Goal: Information Seeking & Learning: Learn about a topic

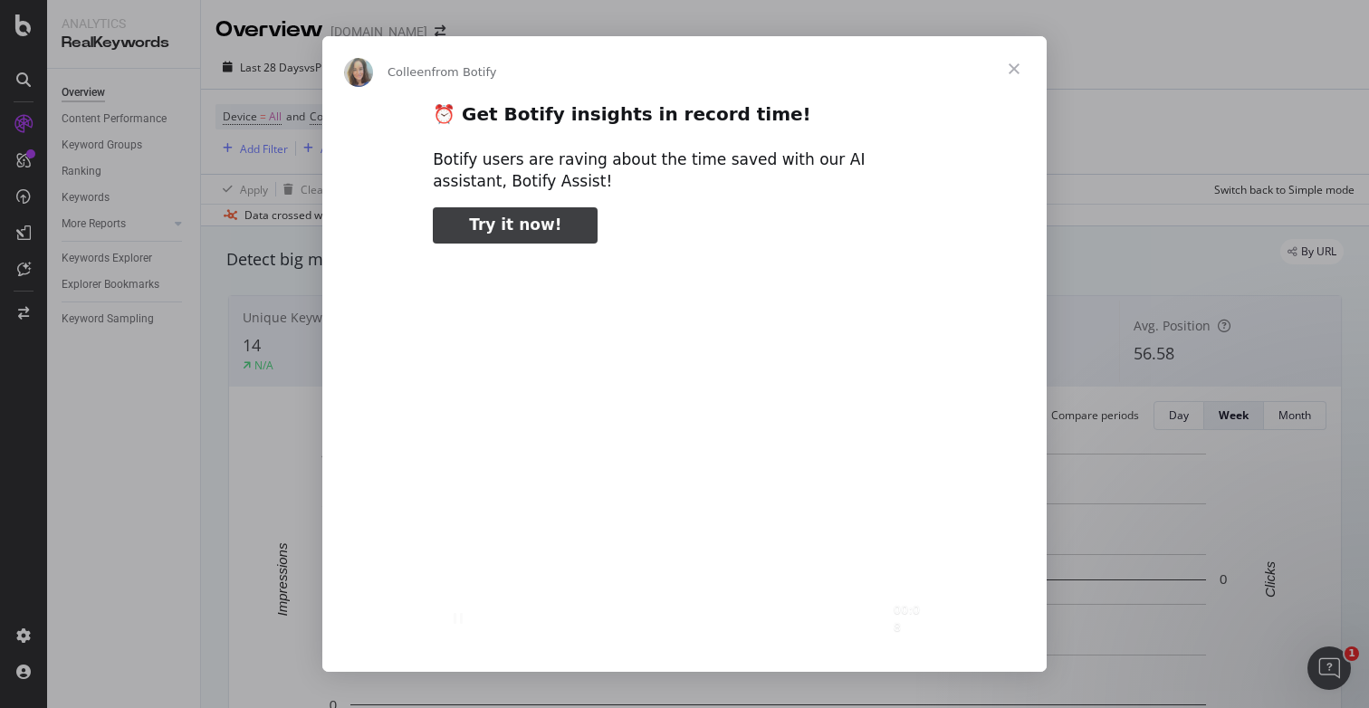
scroll to position [5, 0]
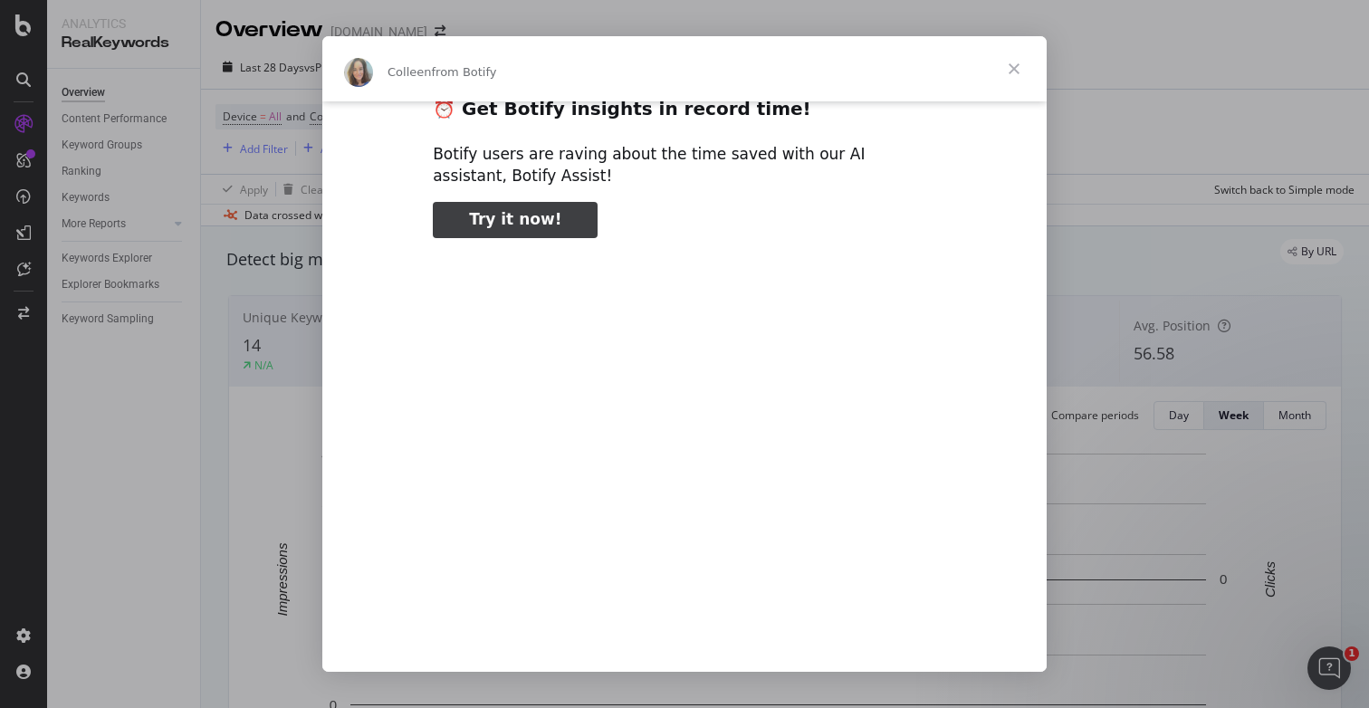
type input "2751500"
click at [1023, 70] on span "Close" at bounding box center [1014, 68] width 65 height 65
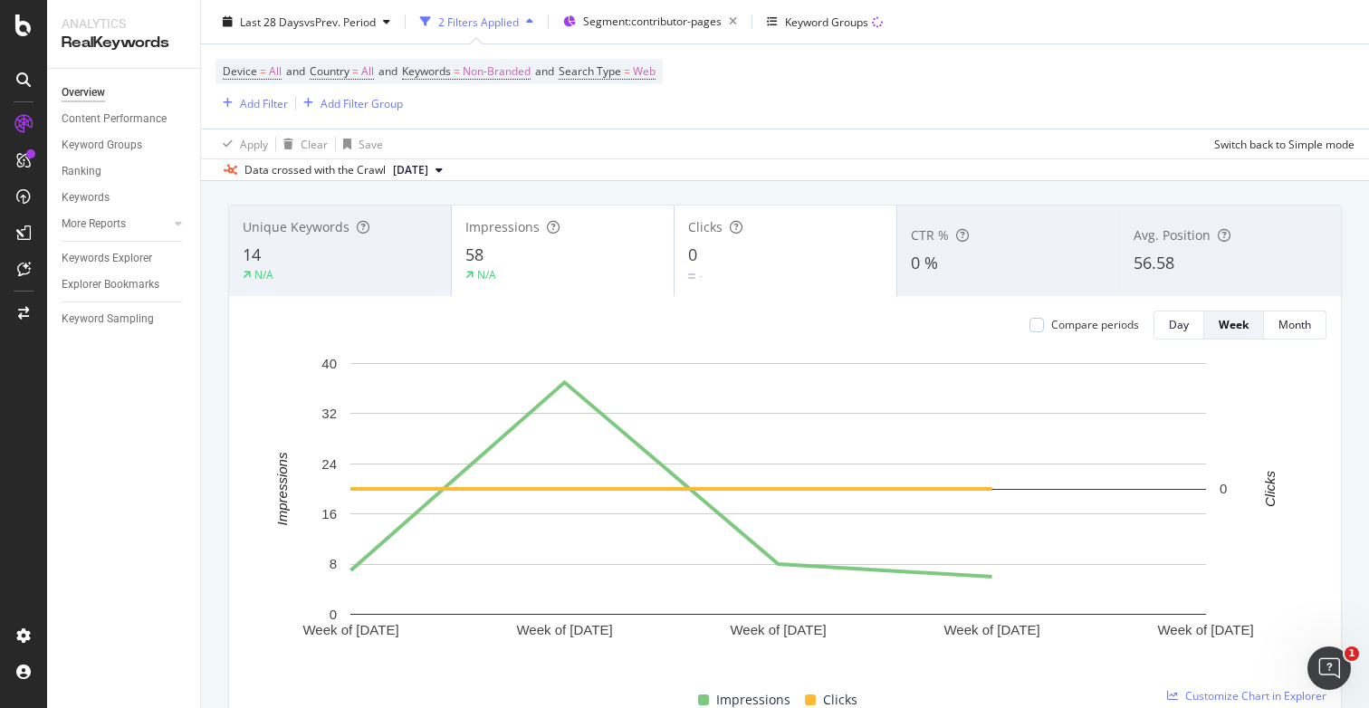
scroll to position [92, 0]
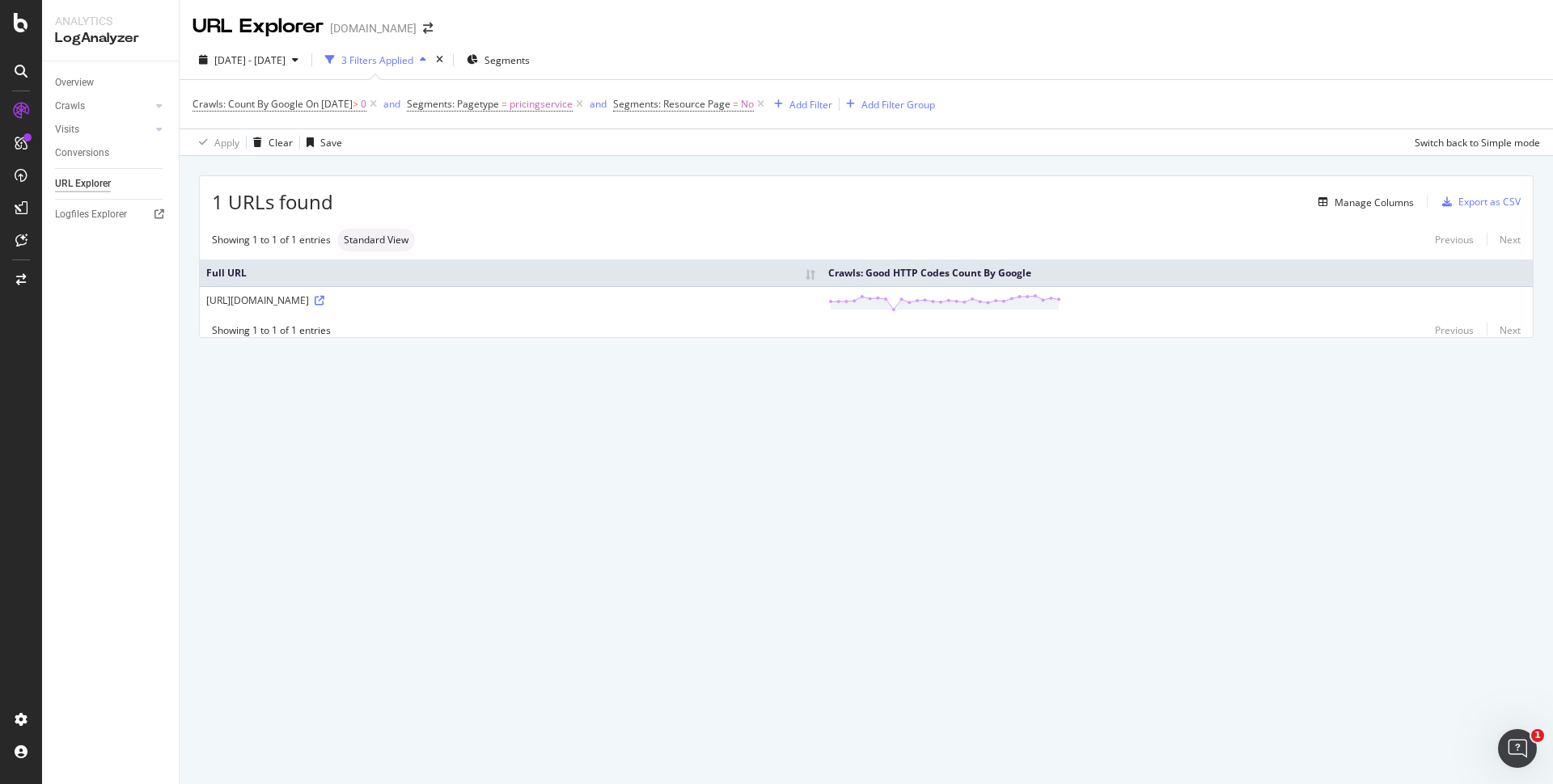
drag, startPoint x: 430, startPoint y: 382, endPoint x: 431, endPoint y: 373, distance: 9.1
click at [430, 382] on div "1 URLs found Manage Columns Export as CSV Showing 1 to 1 of 1 entries Standard …" at bounding box center [866, 275] width 1373 height 238
click at [1343, 283] on th "Crawls: Good HTTP Codes Count By Google" at bounding box center [1177, 273] width 711 height 27
click at [1390, 202] on div "Manage Columns" at bounding box center [1373, 202] width 79 height 13
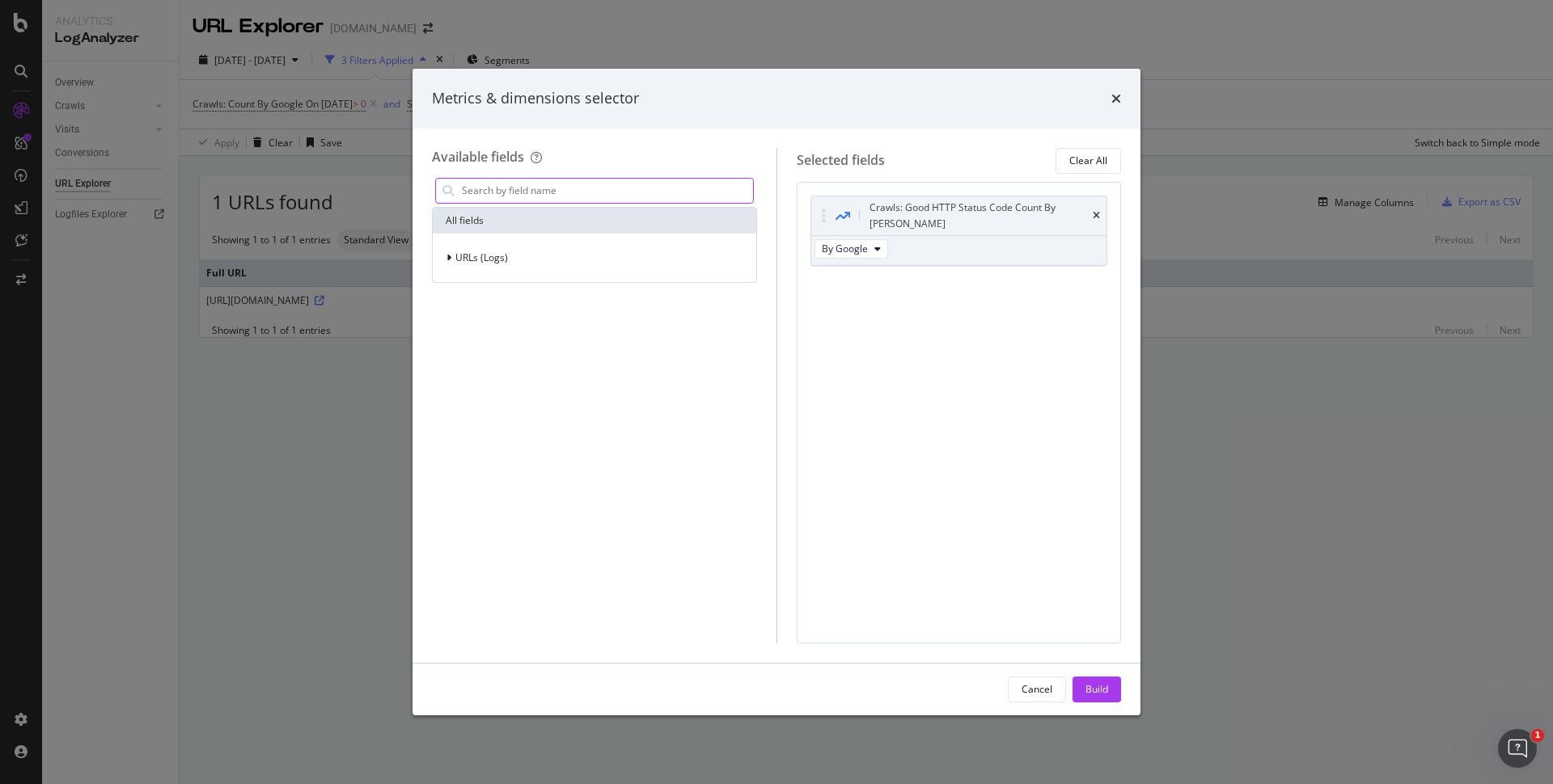
click at [507, 192] on input "modal" at bounding box center [606, 190] width 293 height 24
type input "count"
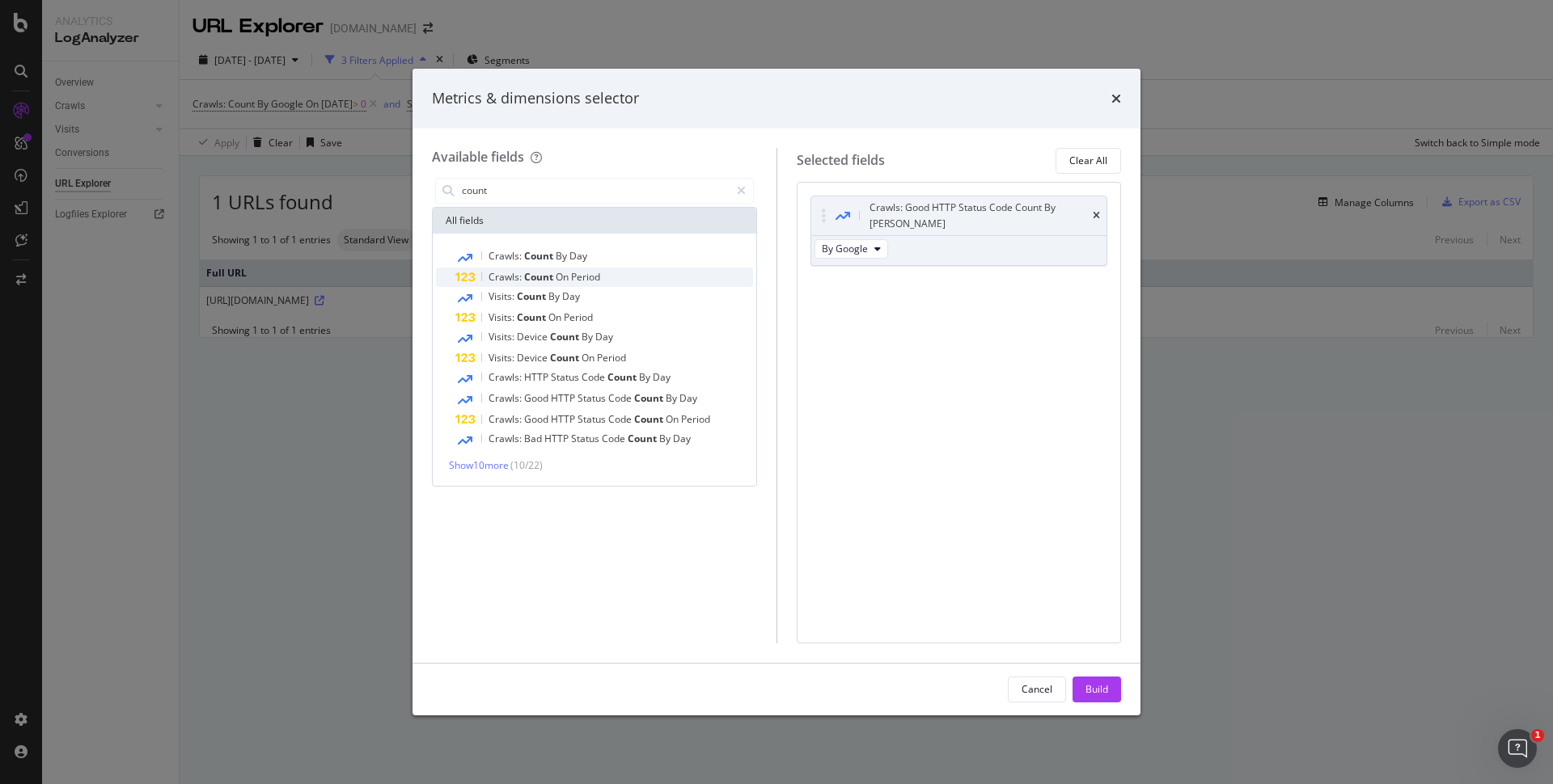
click at [527, 275] on span "Count" at bounding box center [539, 276] width 31 height 13
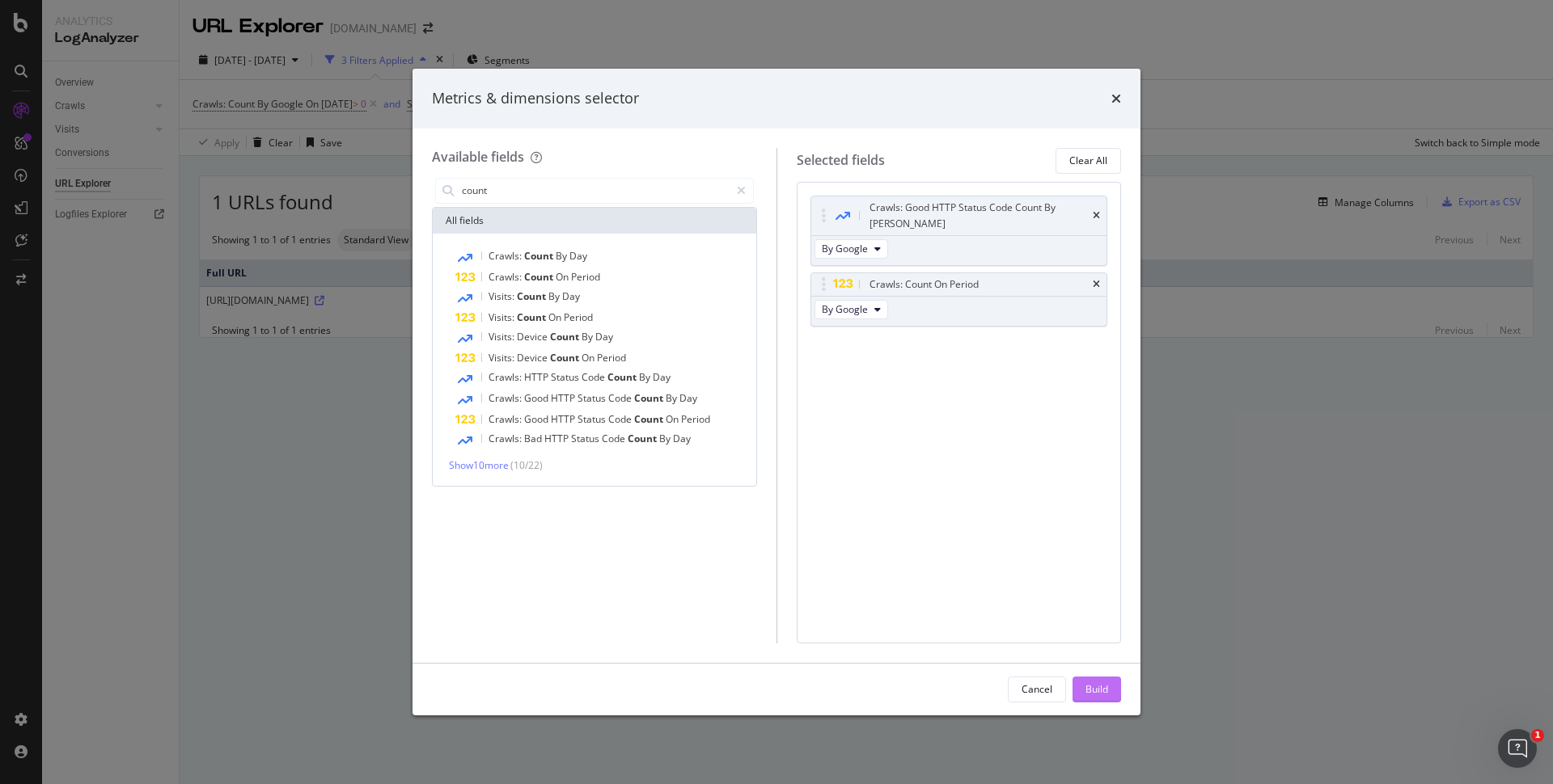
click at [1101, 696] on div "Build" at bounding box center [1096, 688] width 22 height 13
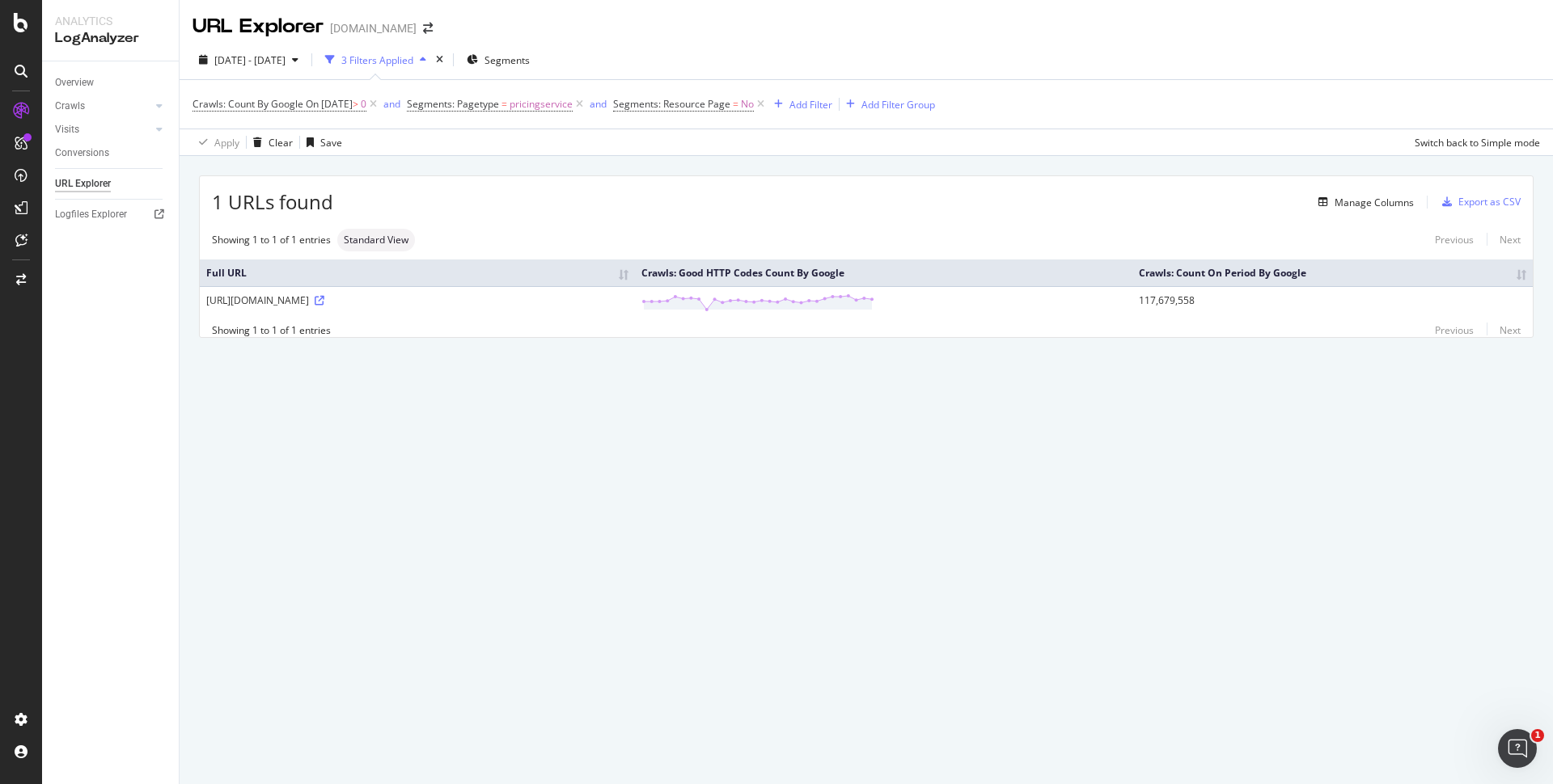
click at [1197, 301] on td "117,679,558" at bounding box center [1332, 303] width 400 height 32
click at [1263, 280] on th "Crawls: Count On Period By Google" at bounding box center [1332, 273] width 400 height 27
drag, startPoint x: 1285, startPoint y: 275, endPoint x: 1286, endPoint y: 296, distance: 21.0
click at [1286, 296] on table "Full URL Crawls: Good HTTP Codes Count By Google Crawls: Count On Period By Goo…" at bounding box center [866, 289] width 1333 height 59
click at [1236, 307] on td "117,679,558" at bounding box center [1332, 303] width 400 height 32
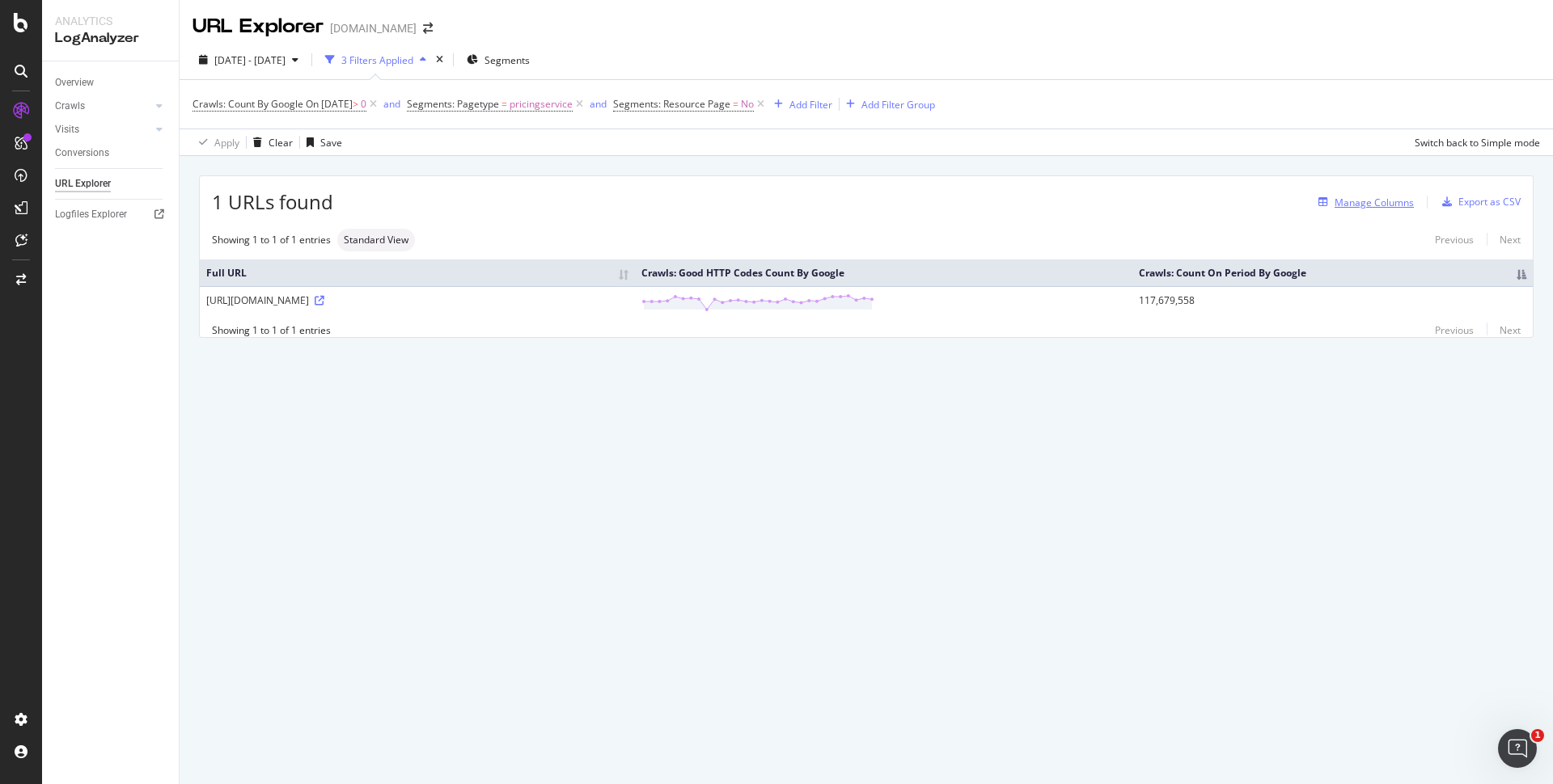
click at [1377, 201] on div "Manage Columns" at bounding box center [1373, 202] width 79 height 13
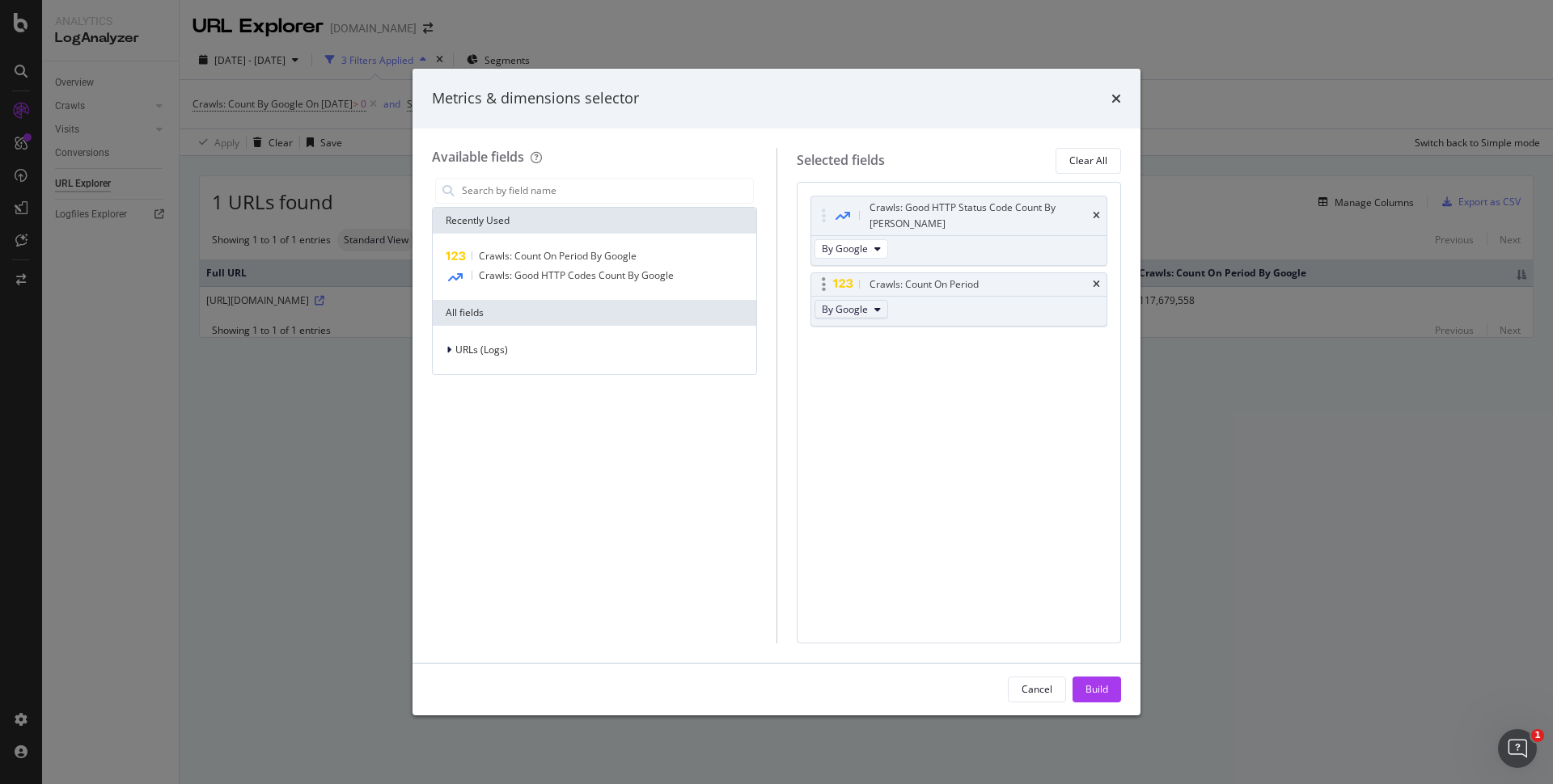
click at [862, 303] on span "By Google" at bounding box center [845, 309] width 46 height 13
click at [1048, 381] on div "Crawls: Good HTTP Status Code Count By Day By Google Crawls: Count On Period By…" at bounding box center [959, 413] width 325 height 462
click at [864, 277] on div "modal" at bounding box center [849, 285] width 33 height 16
click at [1118, 107] on div "times" at bounding box center [1115, 99] width 10 height 21
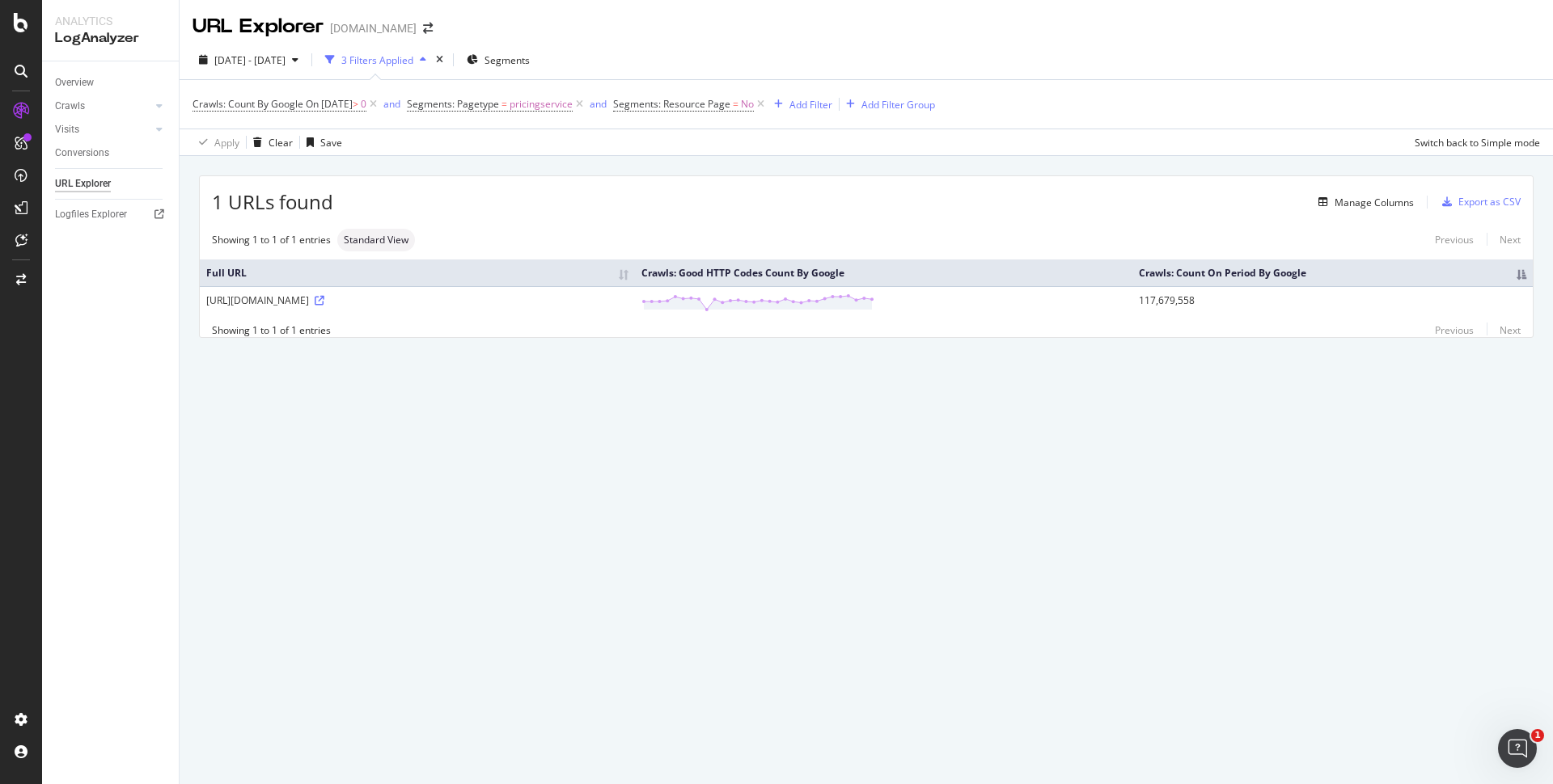
drag, startPoint x: 1261, startPoint y: 306, endPoint x: 1204, endPoint y: 302, distance: 57.1
click at [1204, 302] on td "117,679,558" at bounding box center [1332, 303] width 400 height 32
click at [506, 313] on td "[URL][DOMAIN_NAME]" at bounding box center [417, 303] width 435 height 32
click at [324, 304] on icon at bounding box center [319, 300] width 10 height 10
click at [964, 590] on div "URL Explorer [DOMAIN_NAME] [DATE] - [DATE] 3 Filters Applied Segments Crawls: C…" at bounding box center [866, 392] width 1373 height 784
